Goal: Task Accomplishment & Management: Manage account settings

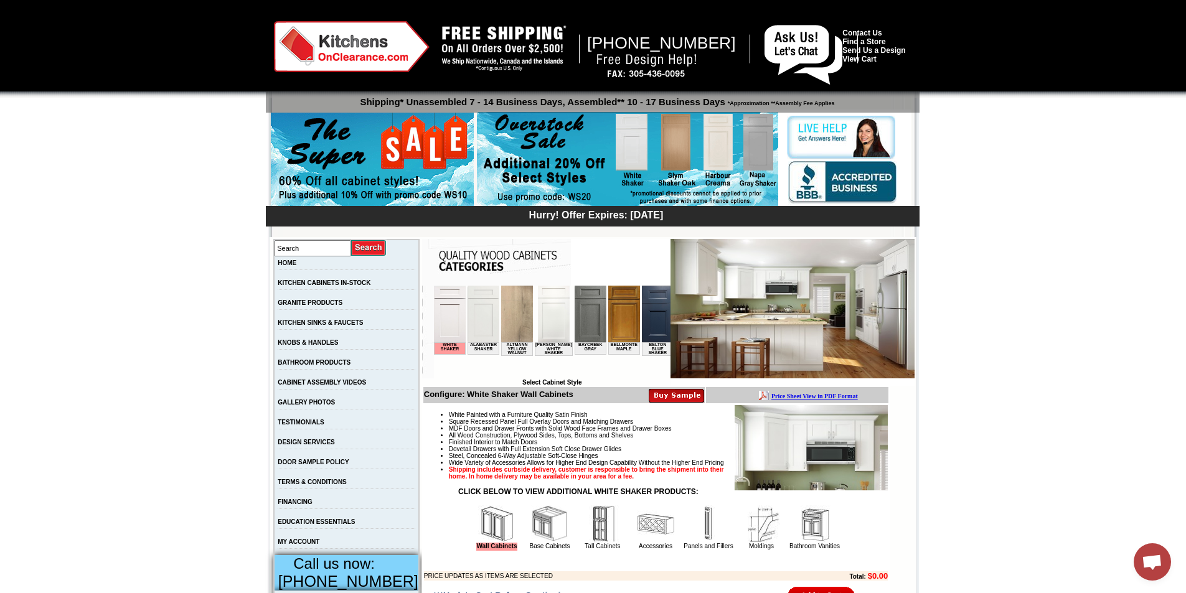
scroll to position [418, 0]
click at [293, 545] on link "MY ACCOUNT" at bounding box center [299, 542] width 42 height 7
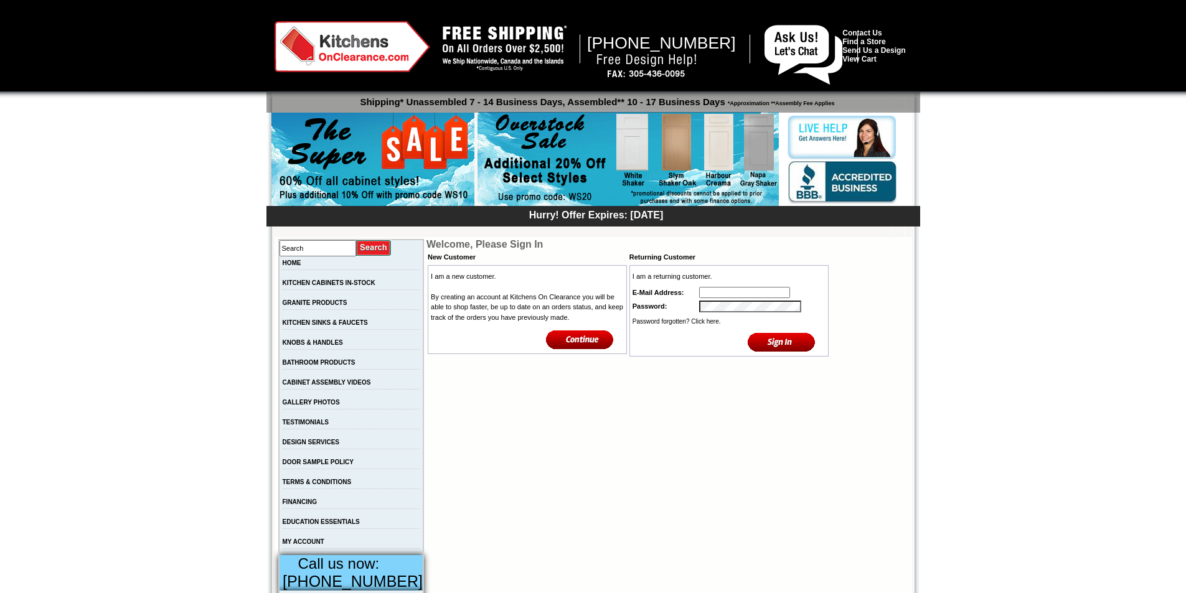
type input "faithg084@gmail.com"
click at [778, 346] on input "image" at bounding box center [782, 342] width 68 height 21
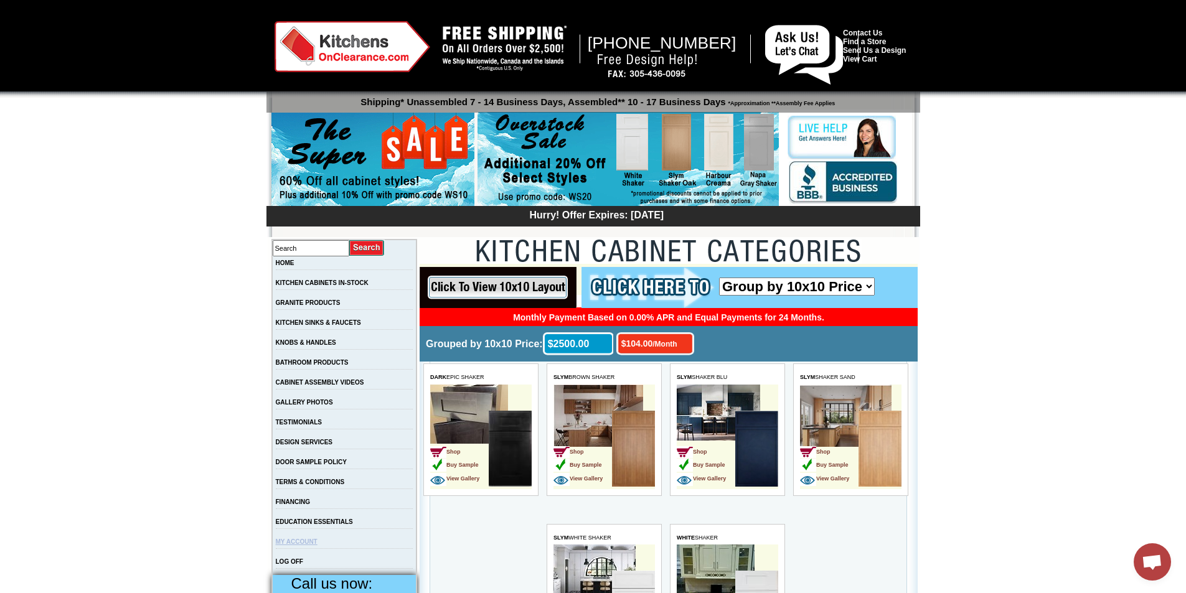
click at [309, 545] on link "MY ACCOUNT" at bounding box center [297, 542] width 42 height 7
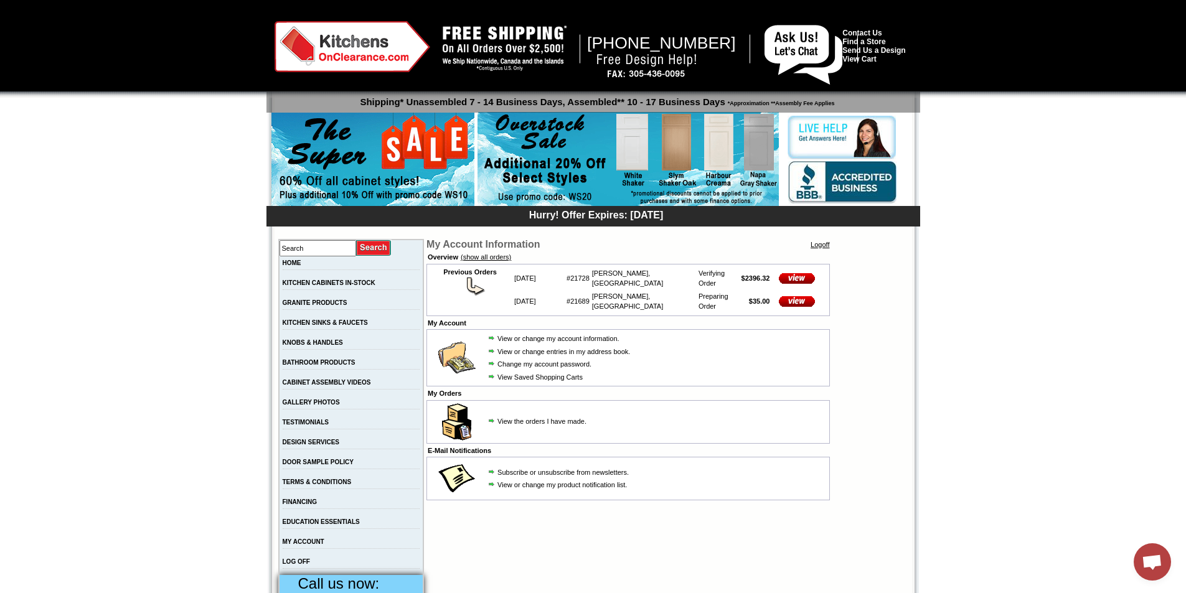
scroll to position [418, 0]
click at [791, 275] on img at bounding box center [798, 278] width 50 height 11
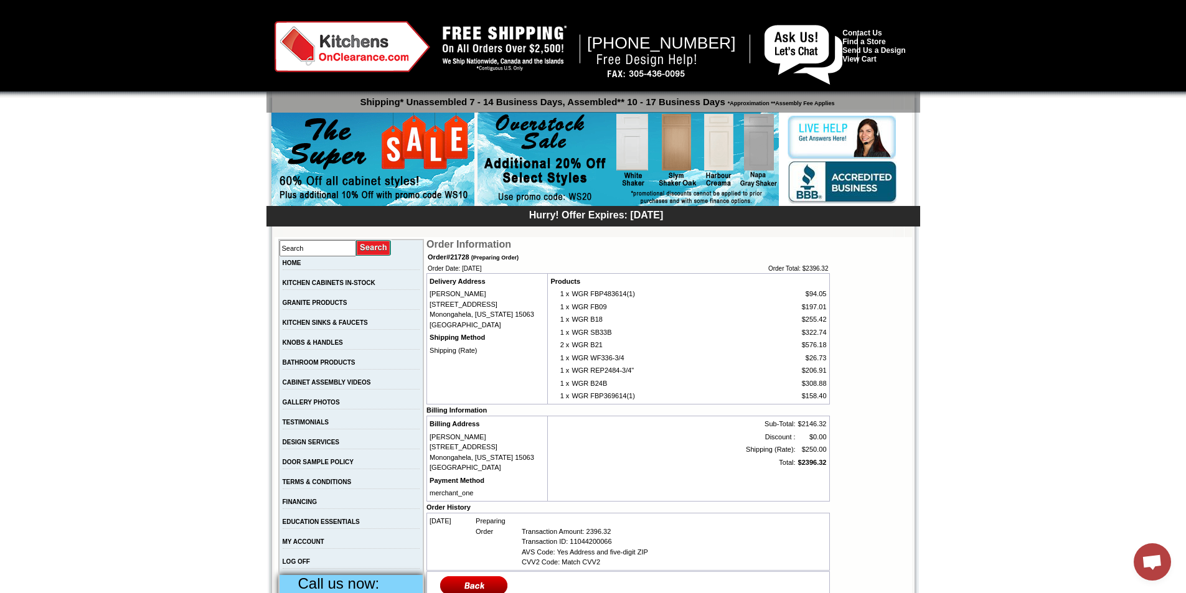
scroll to position [418, 0]
